Goal: Information Seeking & Learning: Learn about a topic

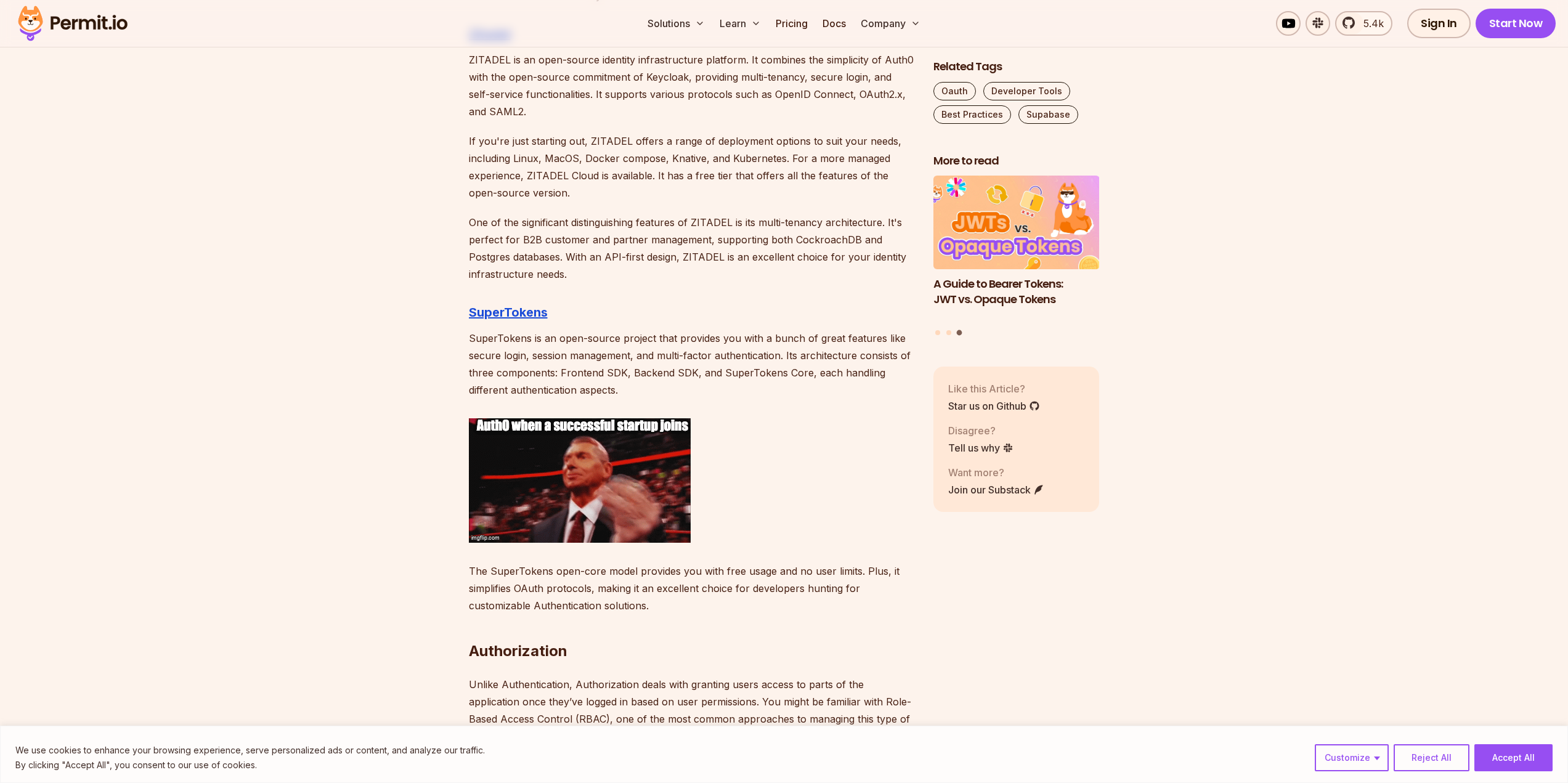
scroll to position [2156, 0]
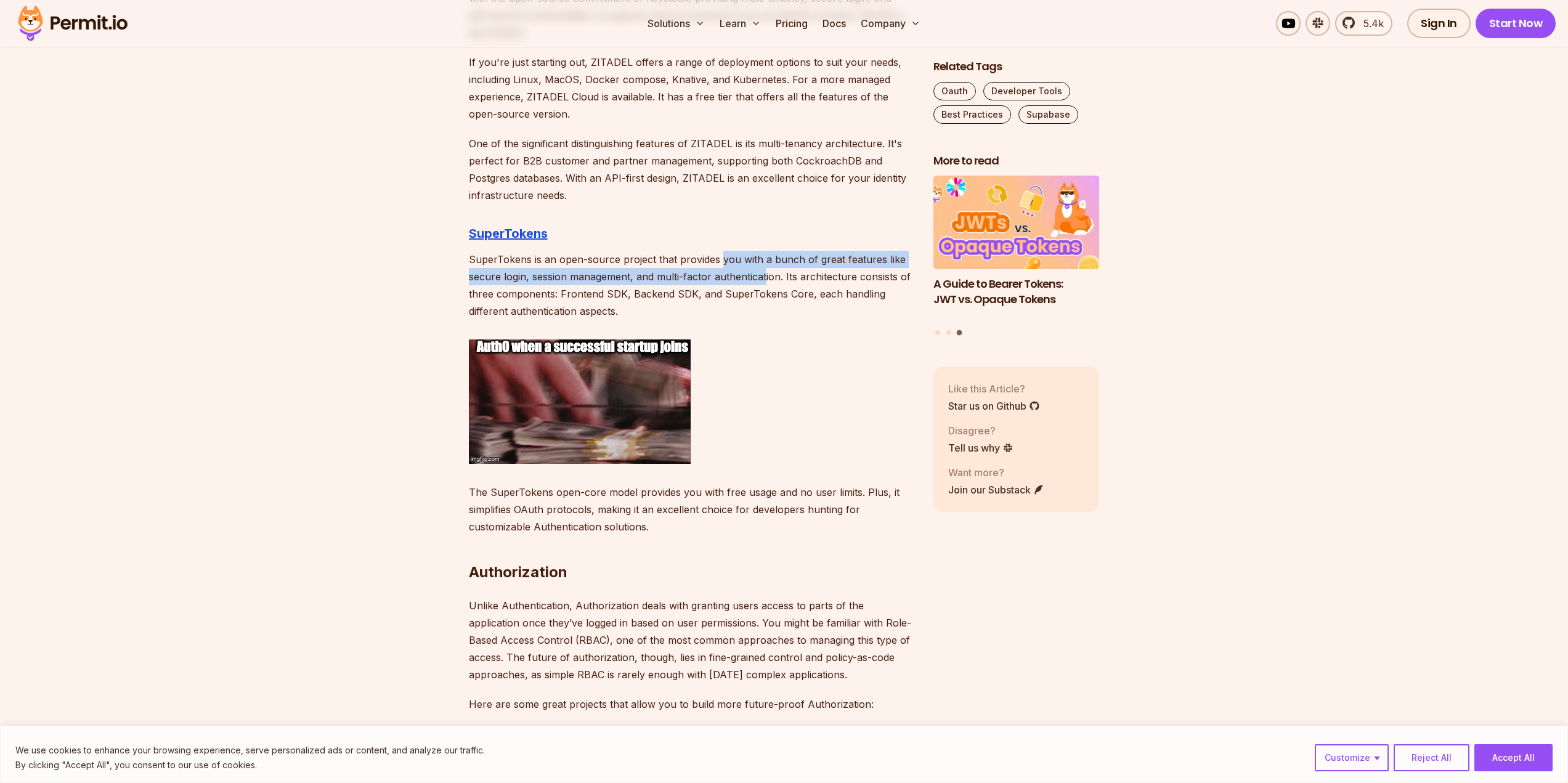
drag, startPoint x: 720, startPoint y: 262, endPoint x: 765, endPoint y: 283, distance: 49.7
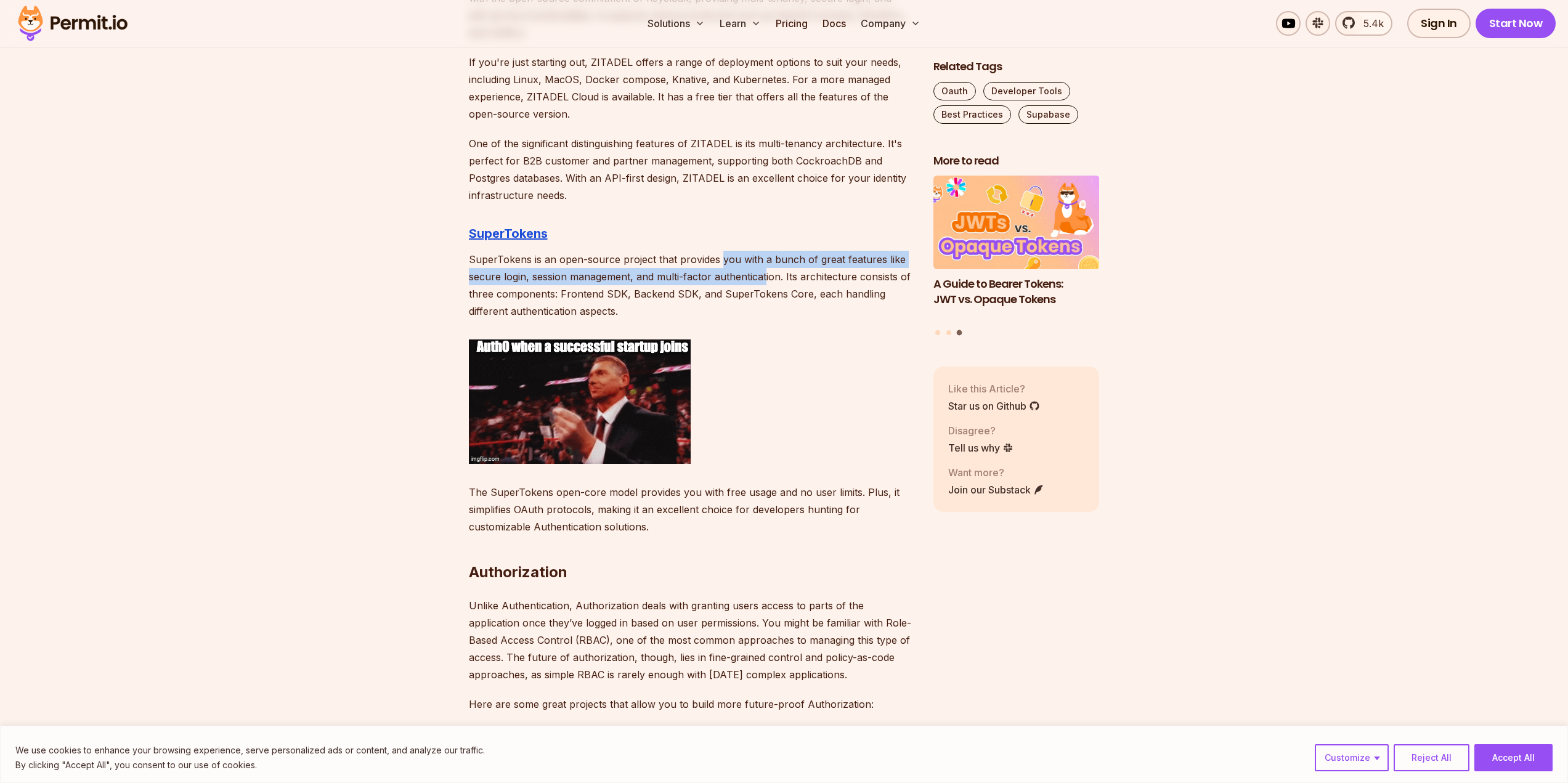
click at [765, 283] on p "SuperTokens is an open-source project that provides you with a bunch of great f…" at bounding box center [691, 285] width 445 height 69
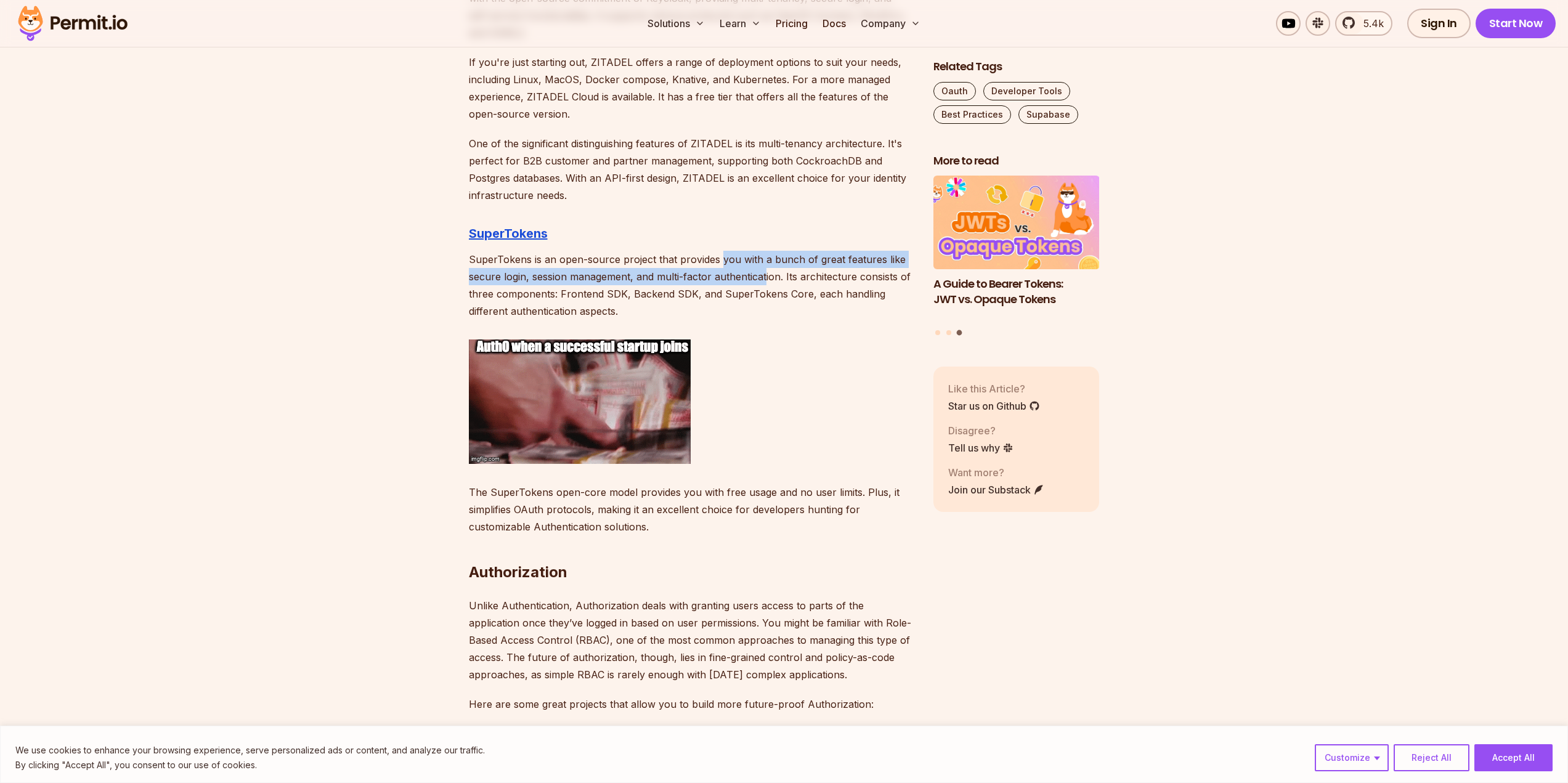
click at [765, 283] on p "SuperTokens is an open-source project that provides you with a bunch of great f…" at bounding box center [691, 285] width 445 height 69
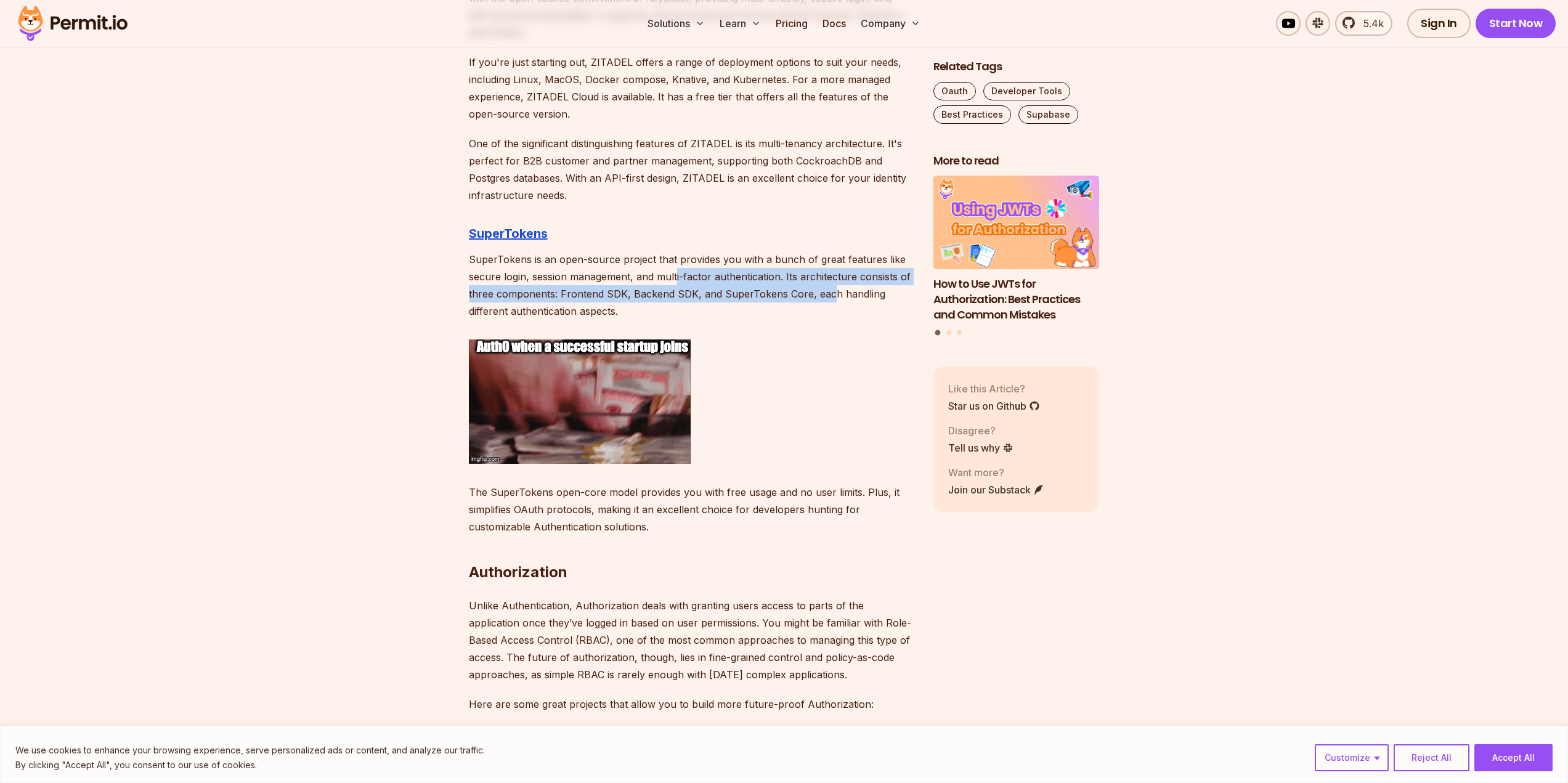
drag, startPoint x: 824, startPoint y: 301, endPoint x: 677, endPoint y: 269, distance: 150.4
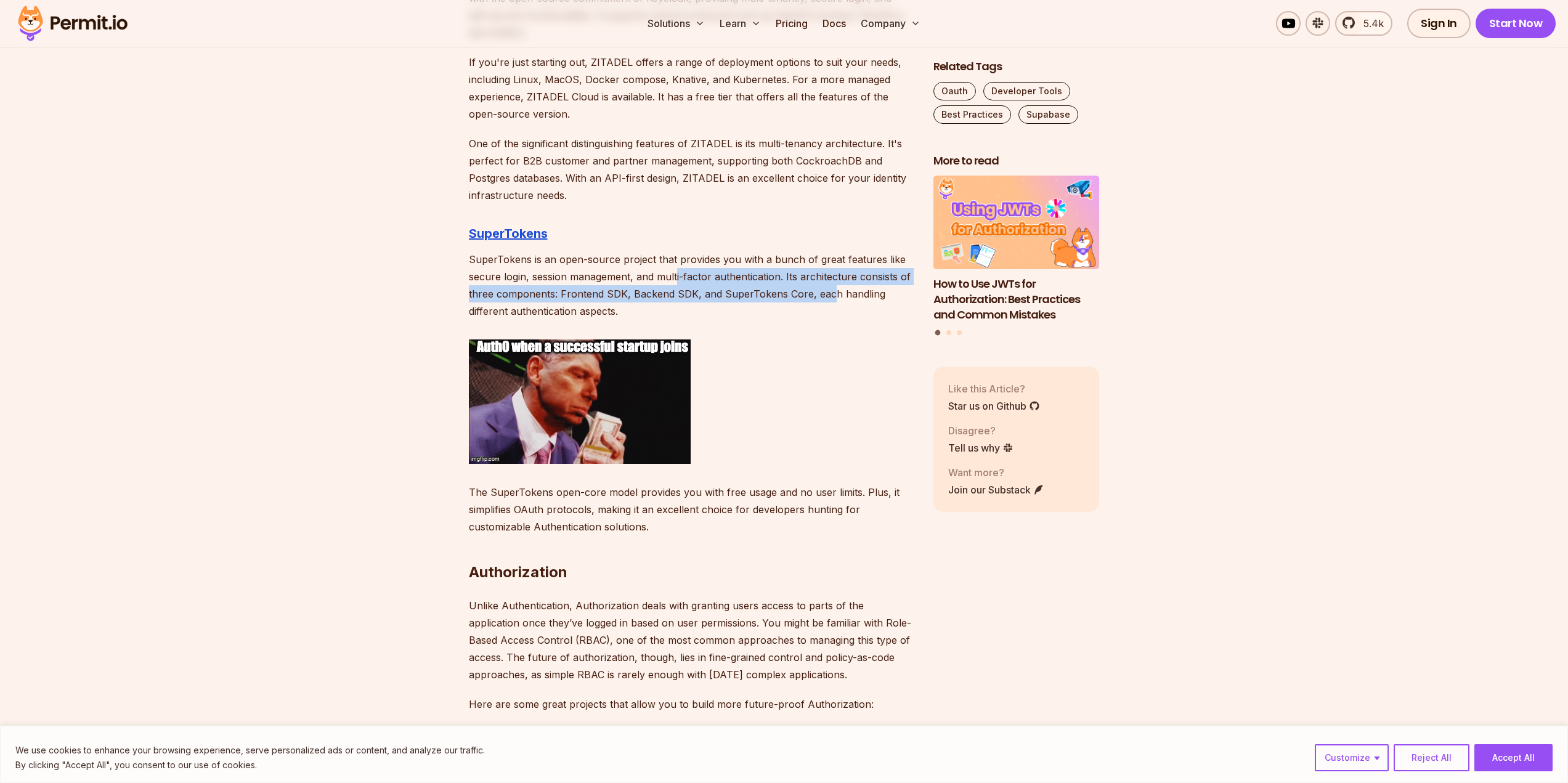
click at [677, 269] on p "SuperTokens is an open-source project that provides you with a bunch of great f…" at bounding box center [691, 285] width 445 height 69
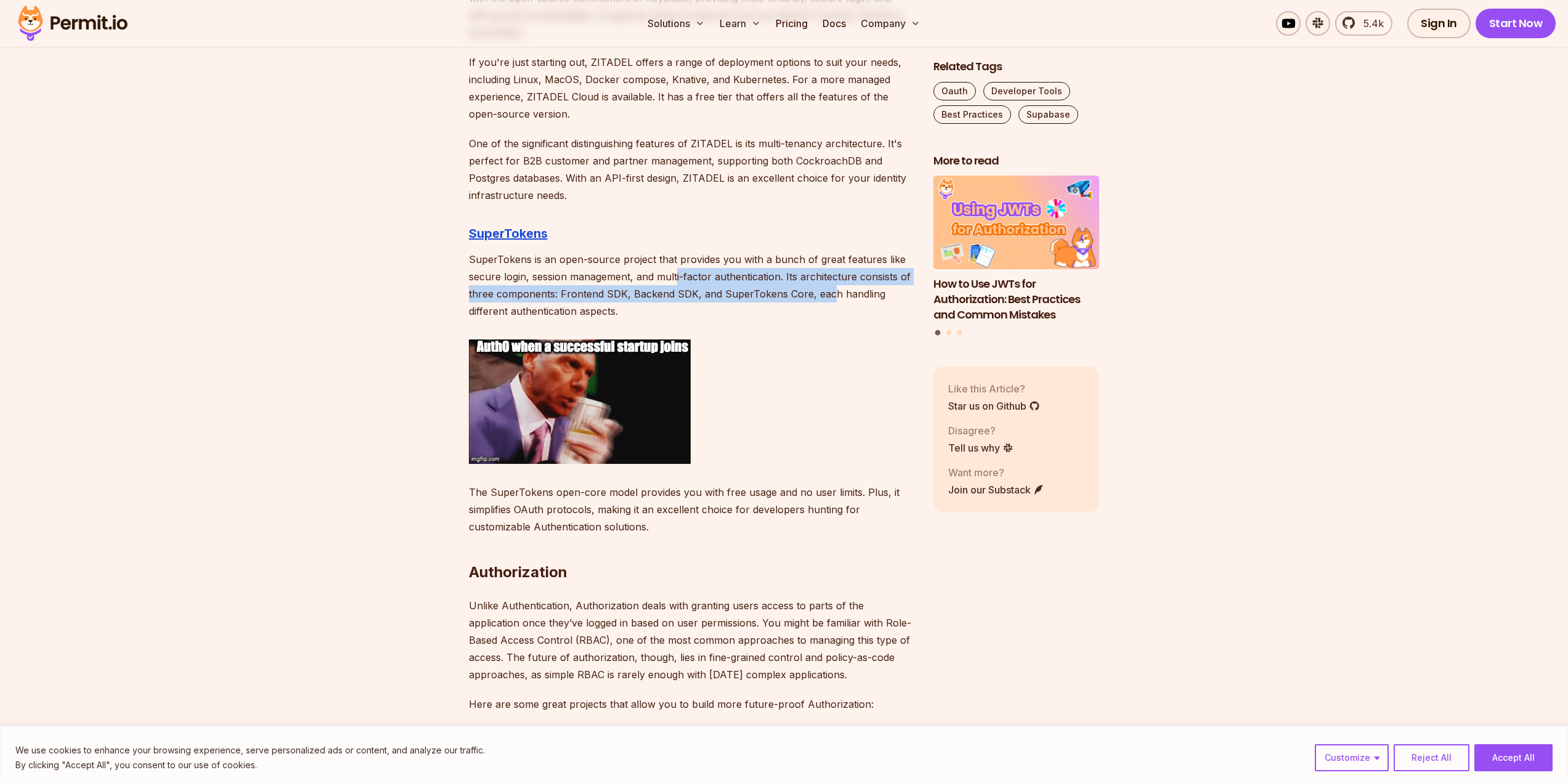
click at [677, 269] on p "SuperTokens is an open-source project that provides you with a bunch of great f…" at bounding box center [691, 285] width 445 height 69
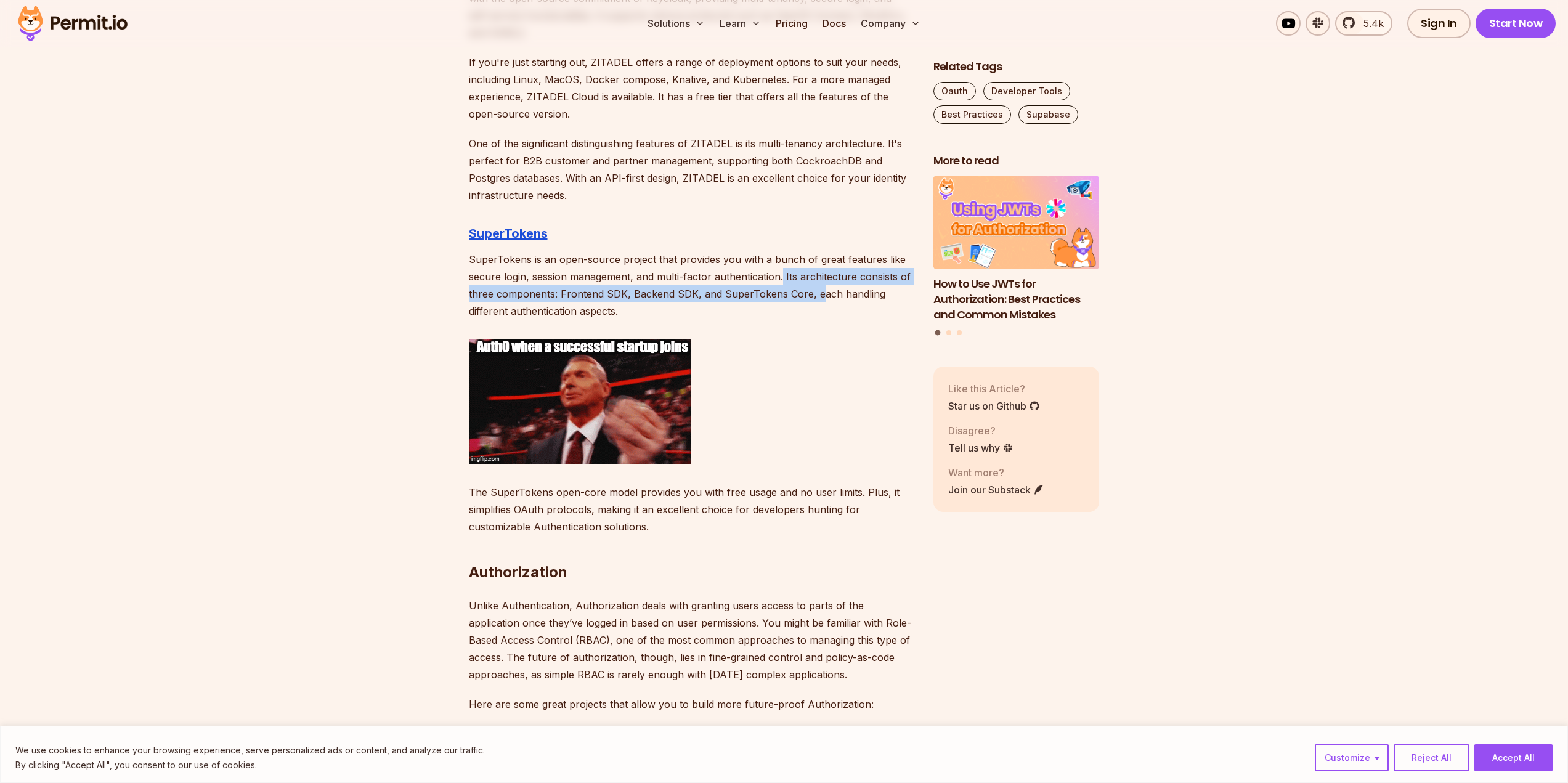
drag, startPoint x: 784, startPoint y: 278, endPoint x: 816, endPoint y: 302, distance: 40.0
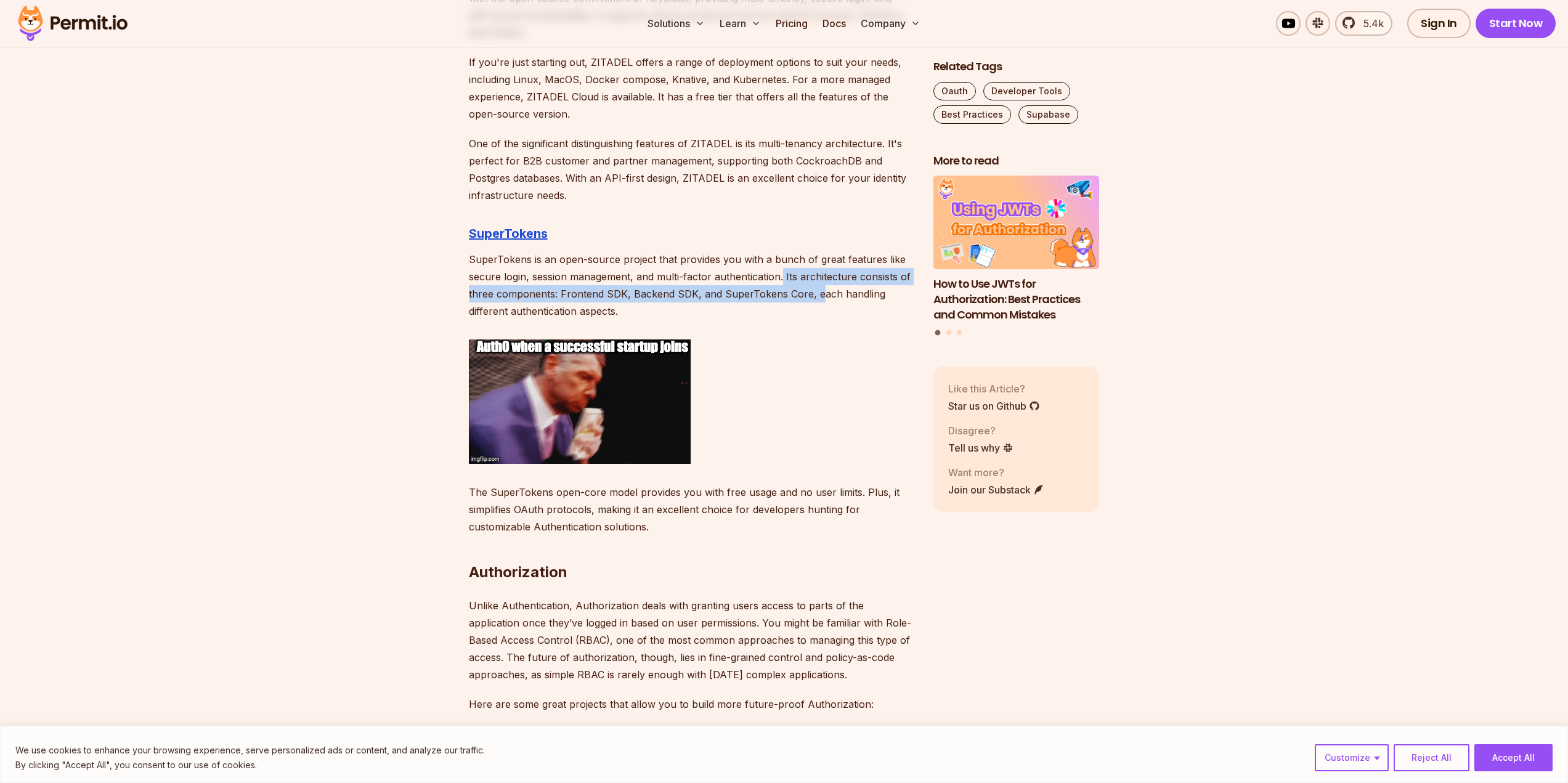
click at [816, 302] on p "SuperTokens is an open-source project that provides you with a bunch of great f…" at bounding box center [691, 285] width 445 height 69
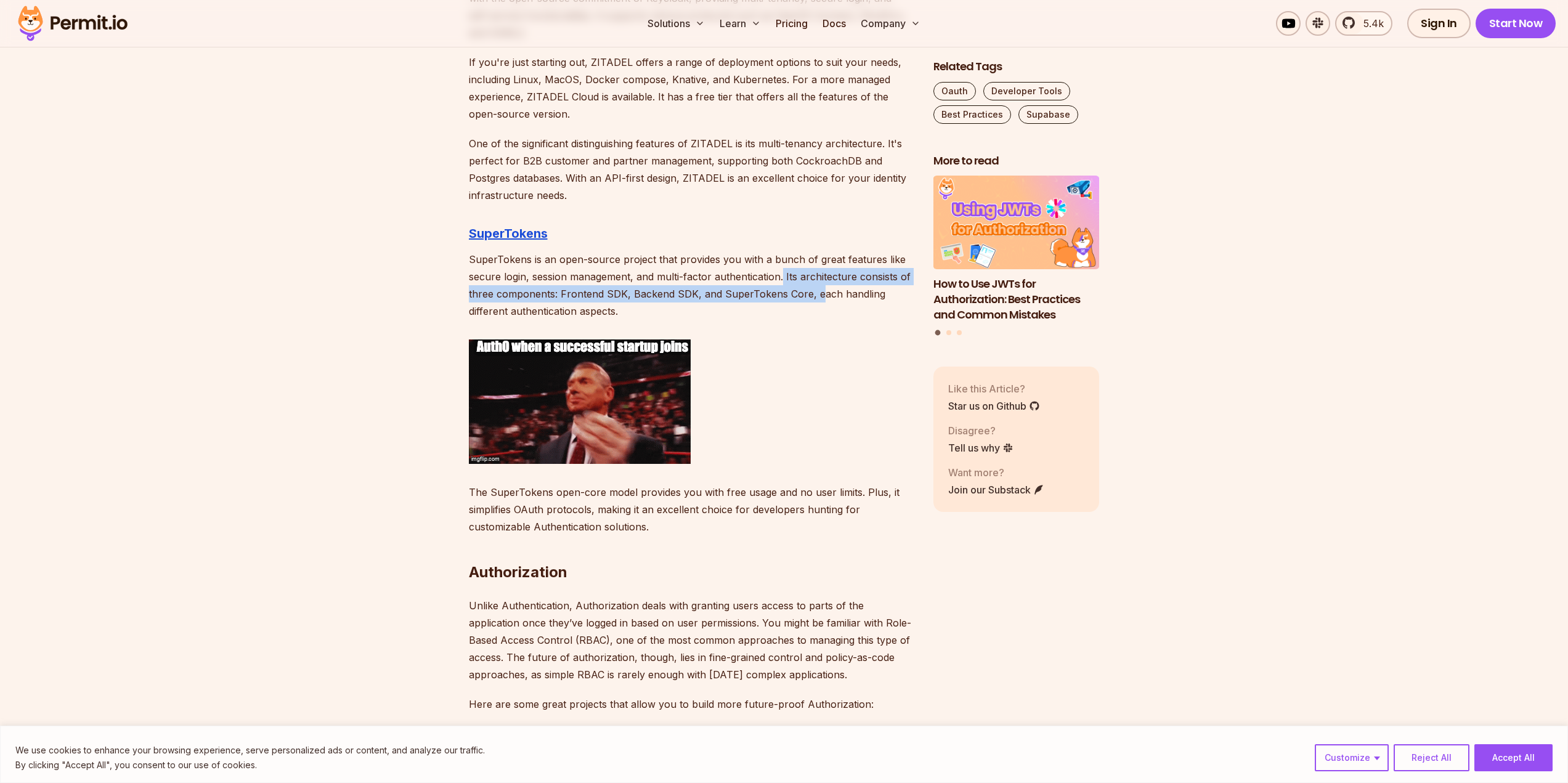
click at [816, 302] on p "SuperTokens is an open-source project that provides you with a bunch of great f…" at bounding box center [691, 285] width 445 height 69
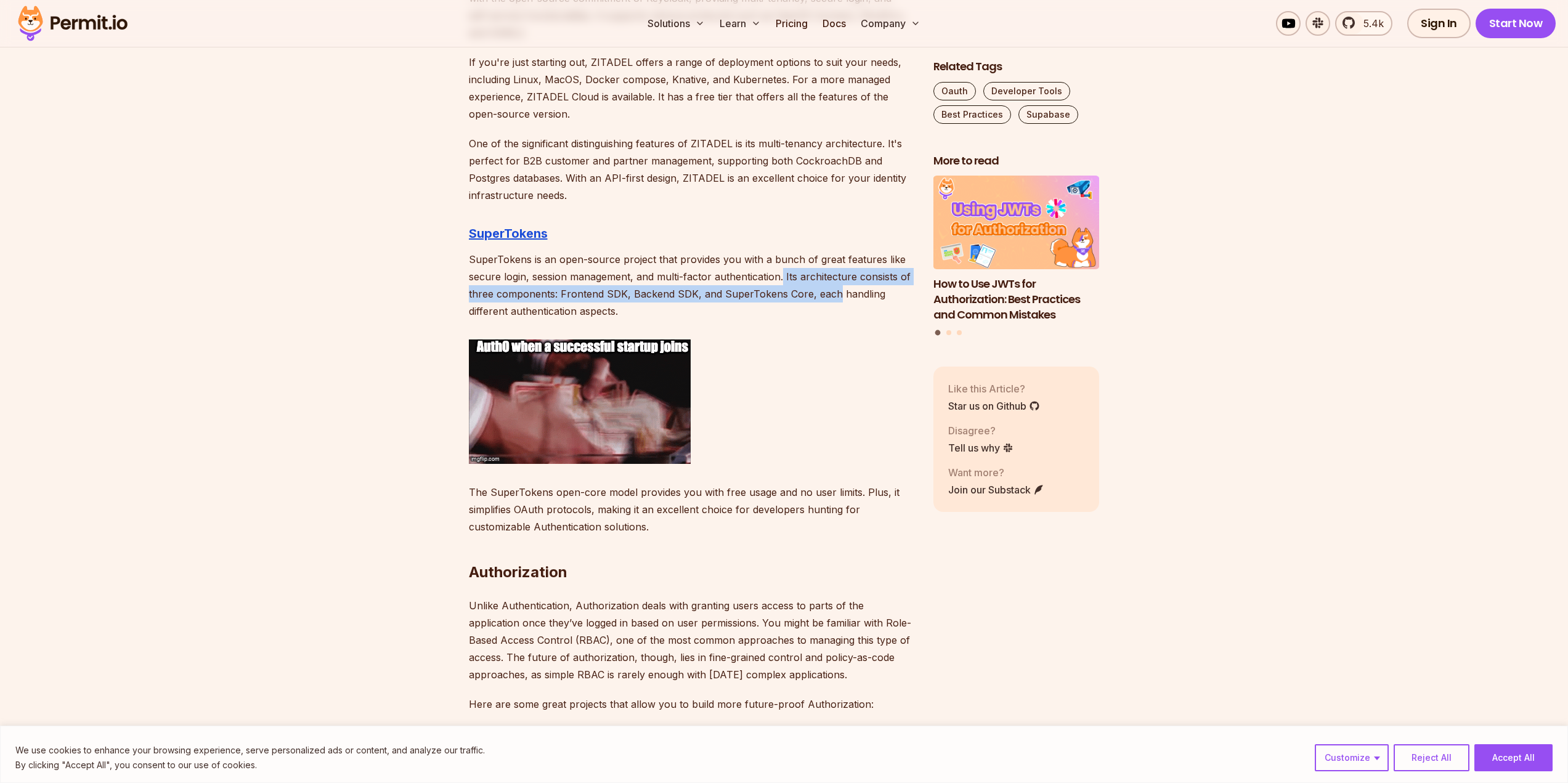
drag, startPoint x: 830, startPoint y: 302, endPoint x: 782, endPoint y: 280, distance: 52.8
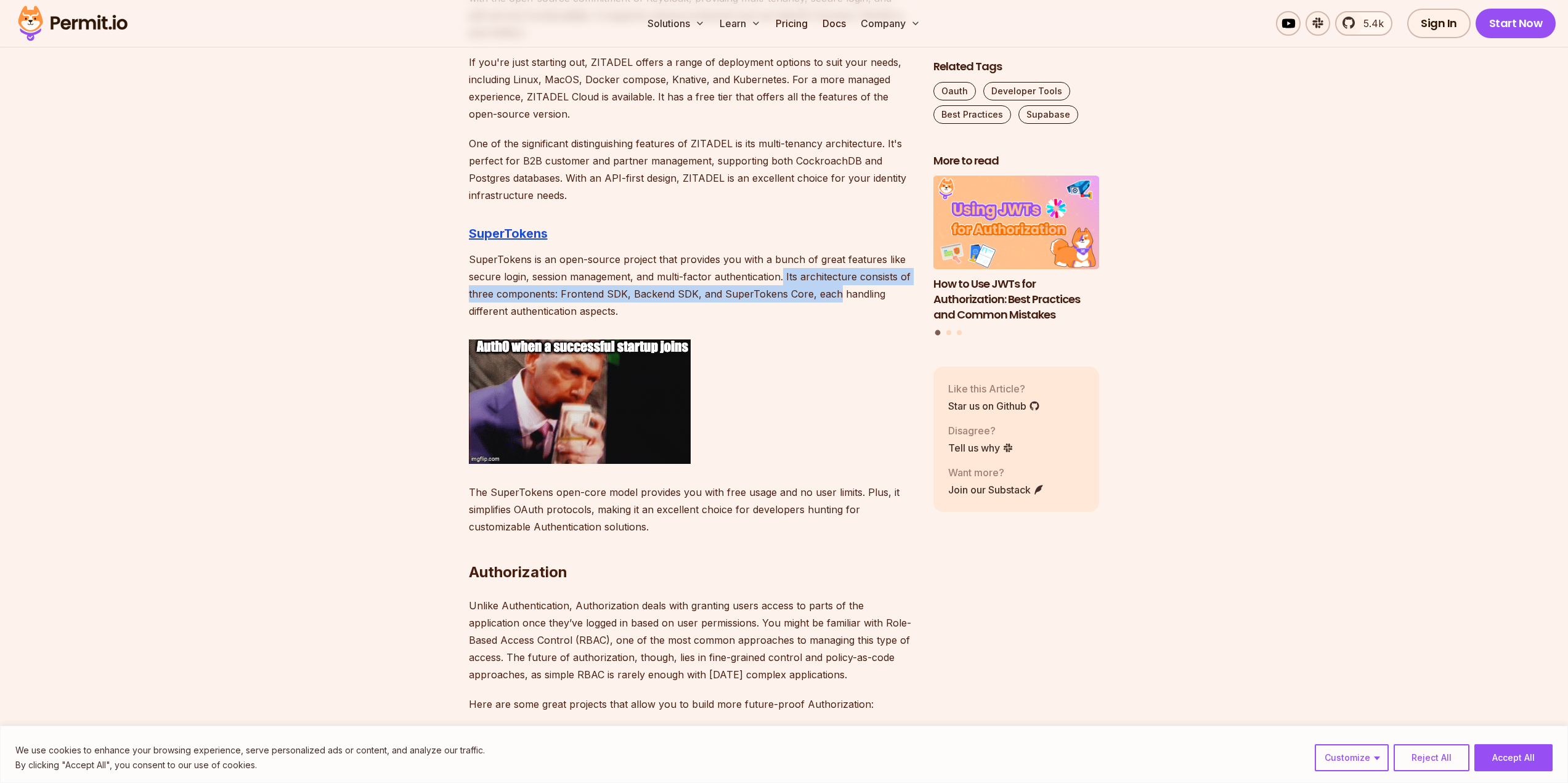
click at [782, 280] on p "SuperTokens is an open-source project that provides you with a bunch of great f…" at bounding box center [691, 285] width 445 height 69
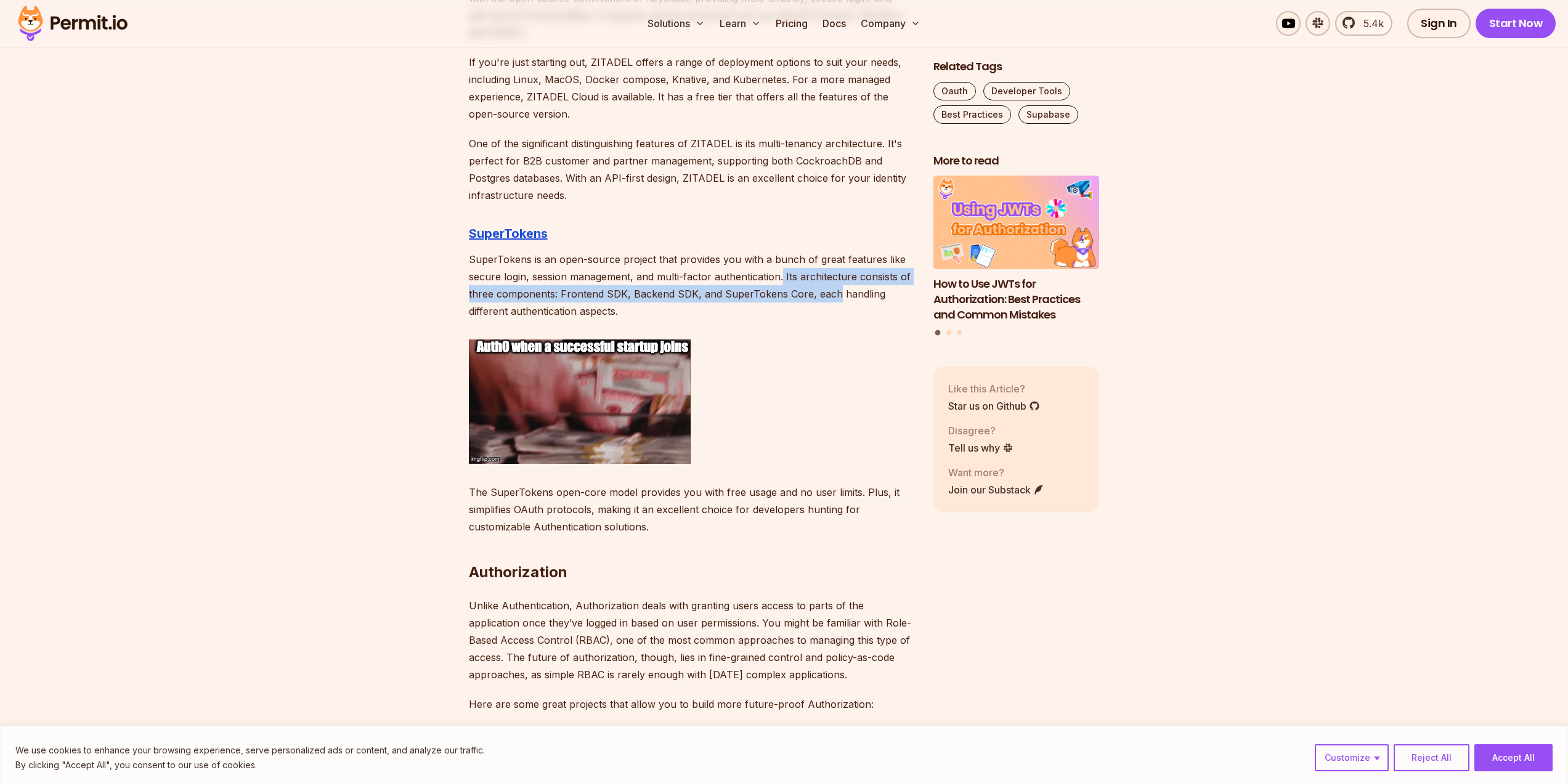
click at [782, 280] on p "SuperTokens is an open-source project that provides you with a bunch of great f…" at bounding box center [691, 285] width 445 height 69
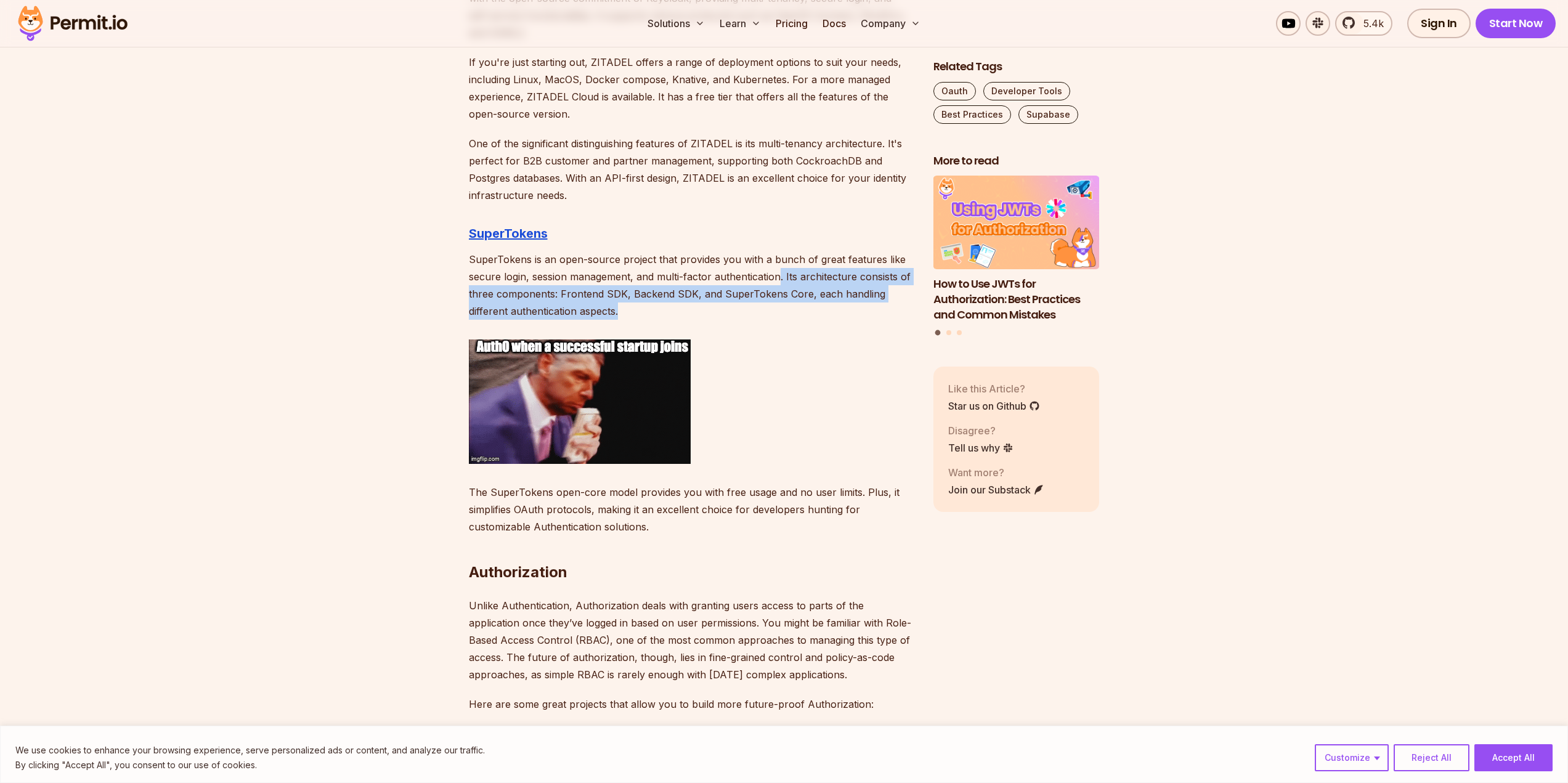
drag, startPoint x: 794, startPoint y: 308, endPoint x: 781, endPoint y: 284, distance: 27.3
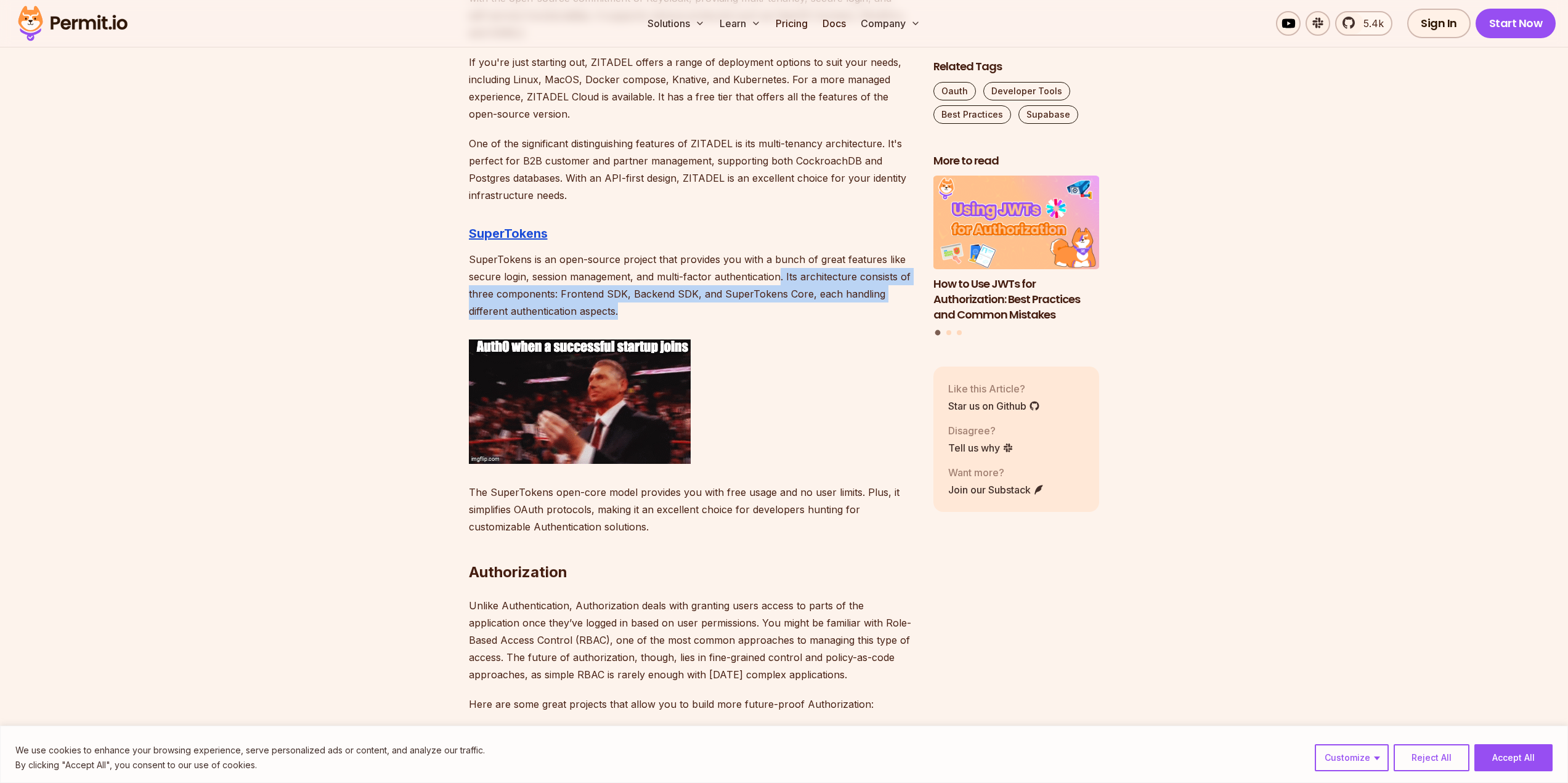
click at [781, 284] on p "SuperTokens is an open-source project that provides you with a bunch of great f…" at bounding box center [691, 285] width 445 height 69
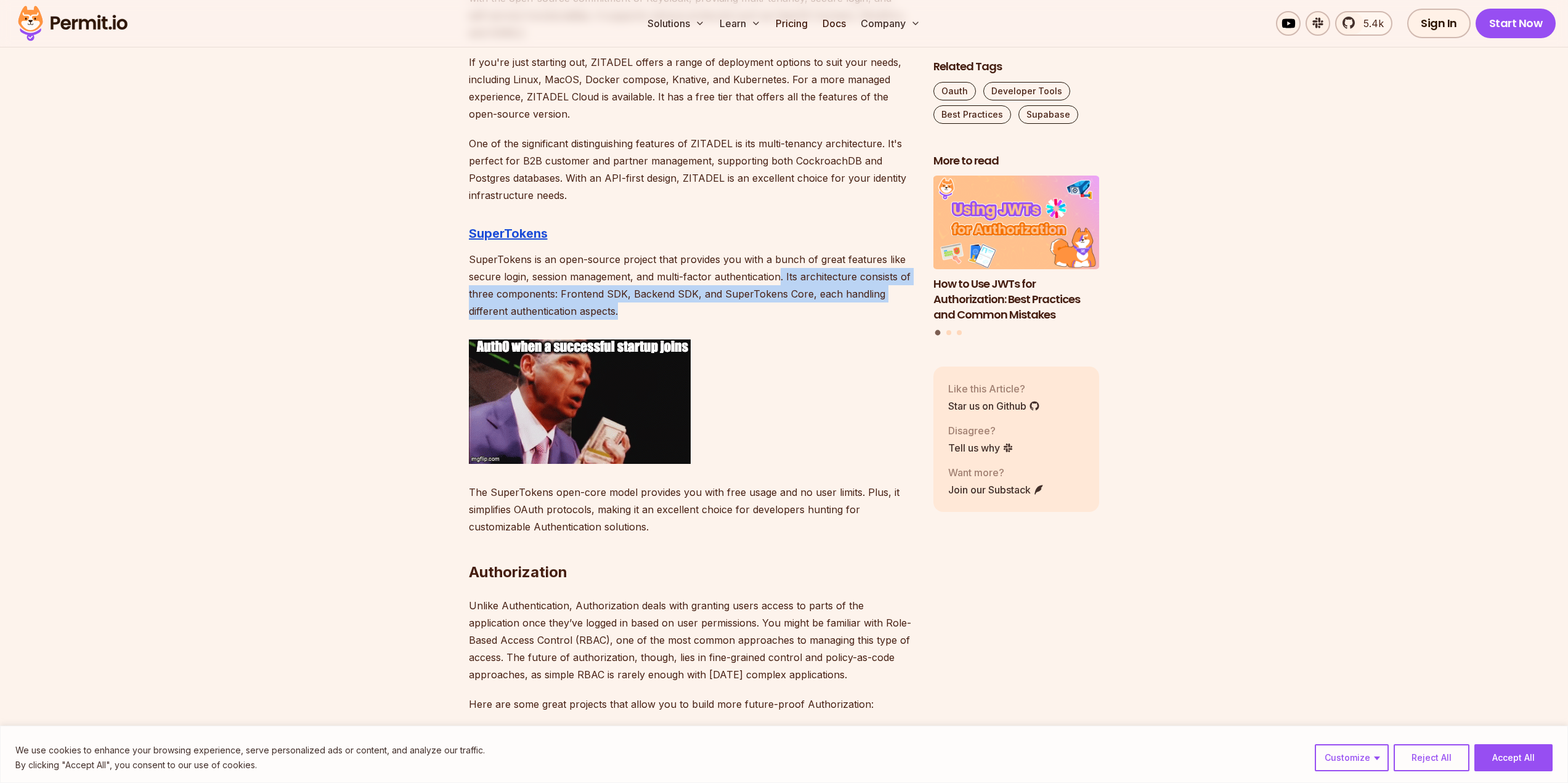
click at [781, 284] on p "SuperTokens is an open-source project that provides you with a bunch of great f…" at bounding box center [691, 285] width 445 height 69
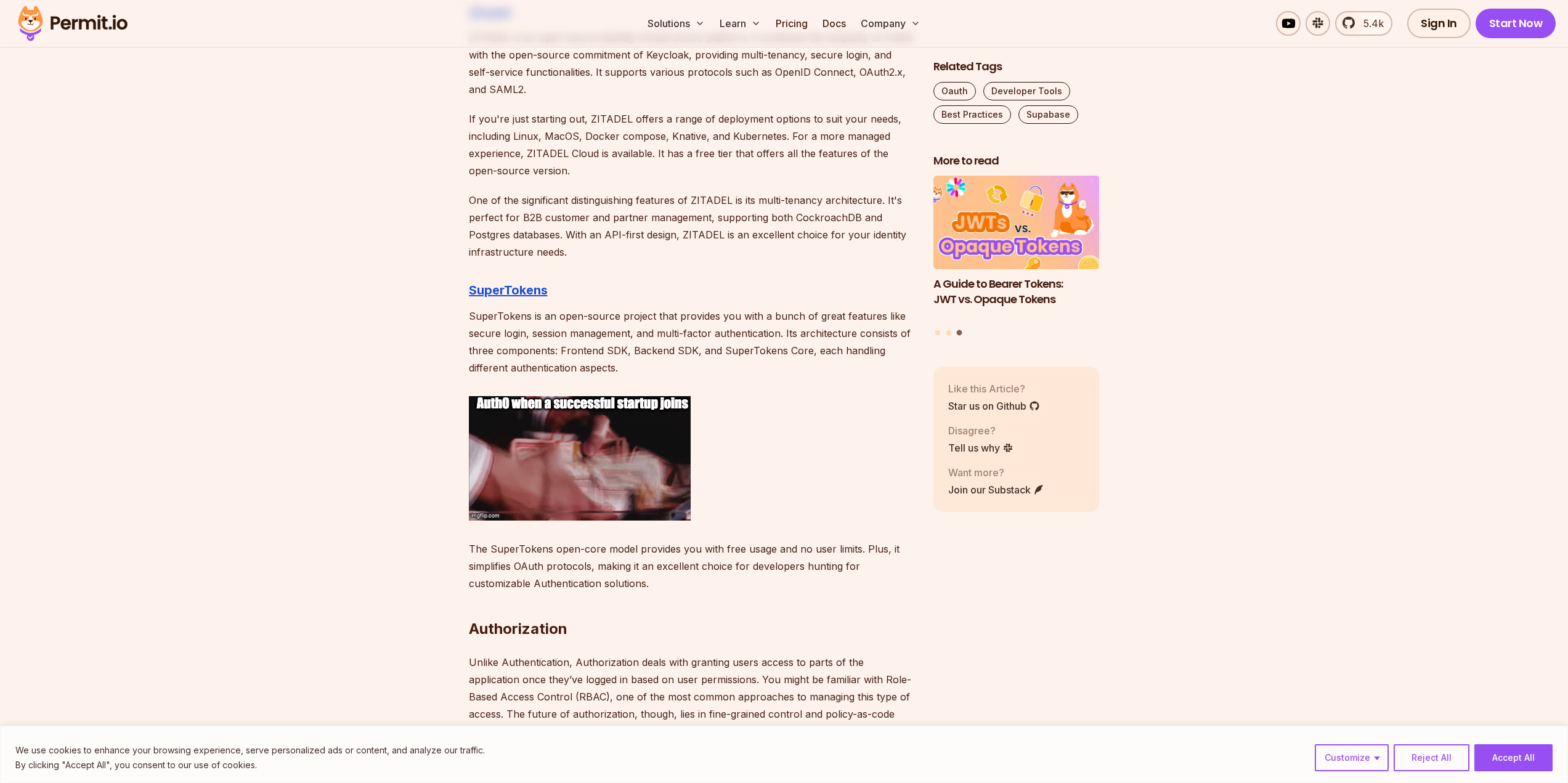
scroll to position [2095, 0]
